Goal: Transaction & Acquisition: Purchase product/service

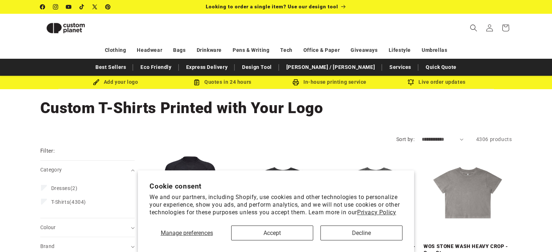
click at [284, 229] on button "Accept" at bounding box center [272, 233] width 82 height 15
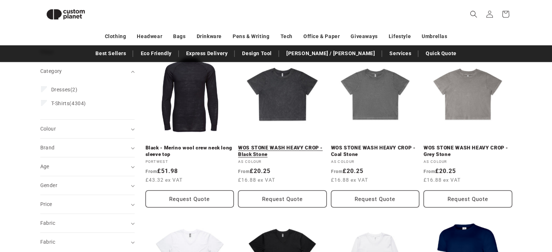
scroll to position [99, 0]
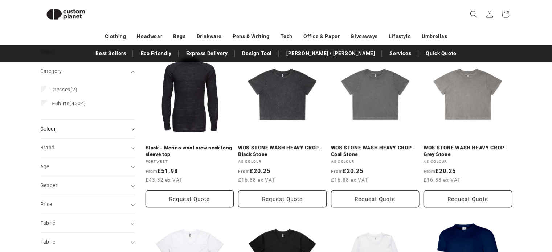
click at [71, 127] on div "Colour (0)" at bounding box center [84, 129] width 88 height 8
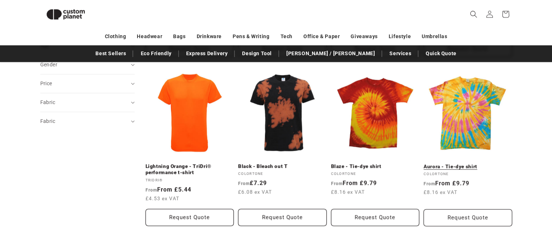
scroll to position [425, 0]
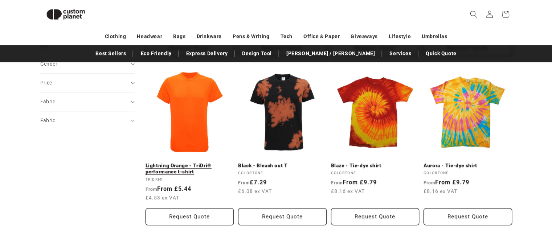
click at [190, 163] on link "Lightning Orange - TriDri® performance t-shirt" at bounding box center [190, 169] width 89 height 13
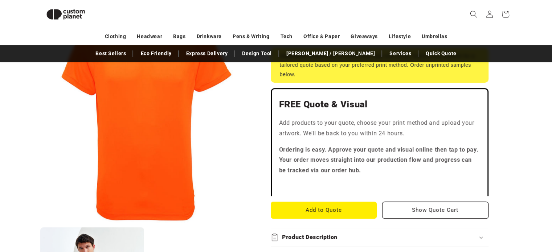
scroll to position [208, 0]
